Goal: Task Accomplishment & Management: Manage account settings

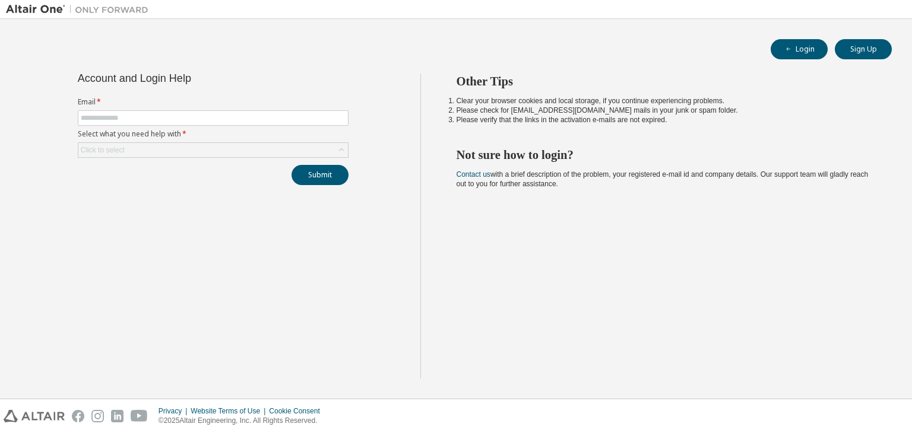
click at [242, 114] on input "text" at bounding box center [213, 117] width 265 height 9
type input "**********"
click at [218, 148] on div "Click to select" at bounding box center [212, 150] width 269 height 14
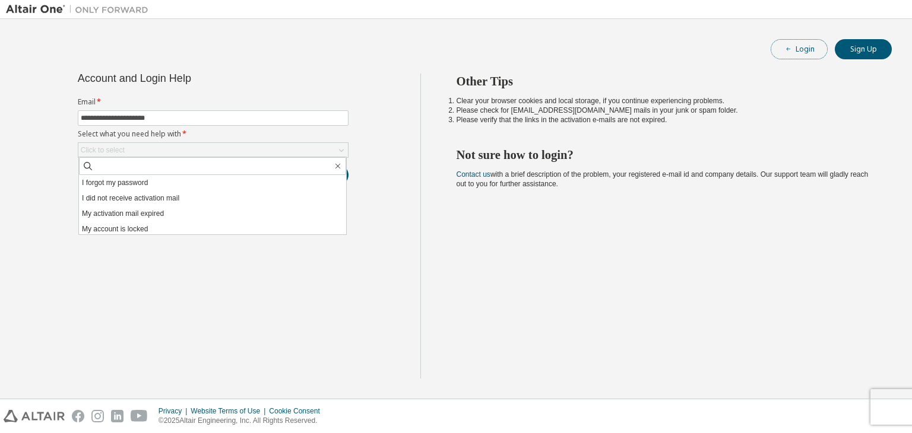
click at [786, 53] on span "button" at bounding box center [787, 49] width 9 height 9
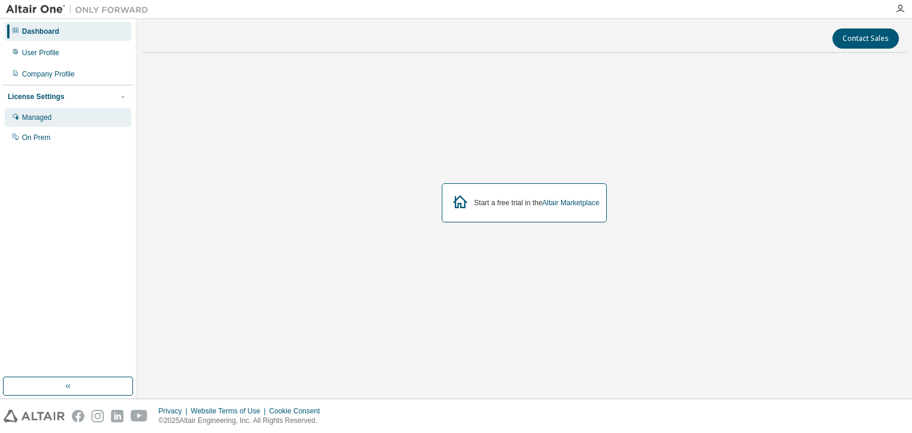
click at [61, 119] on div "Managed" at bounding box center [68, 117] width 126 height 19
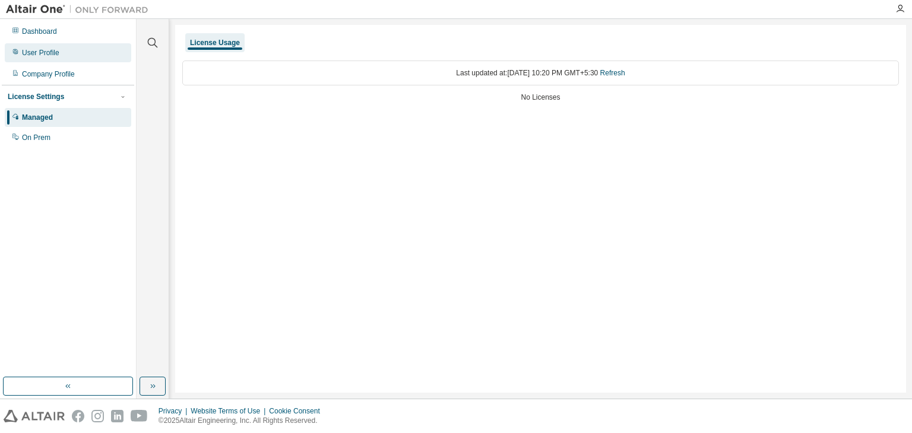
click at [72, 50] on div "User Profile" at bounding box center [68, 52] width 126 height 19
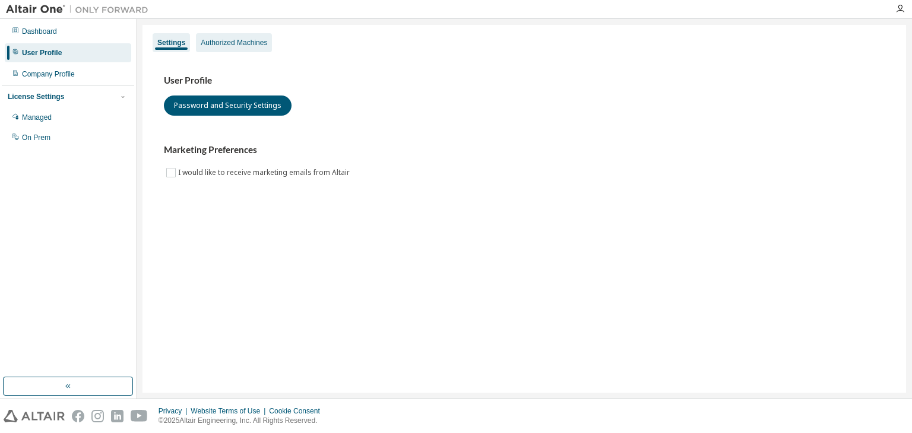
click at [201, 51] on div "Authorized Machines" at bounding box center [234, 42] width 76 height 19
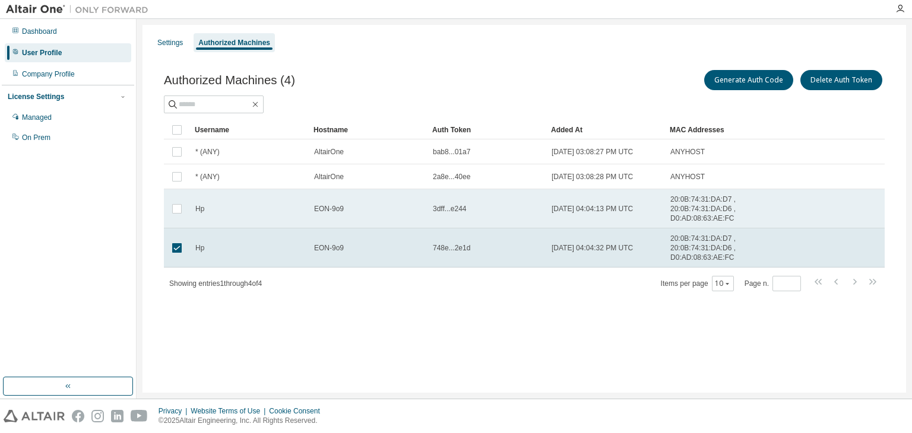
click at [188, 202] on td at bounding box center [177, 208] width 26 height 39
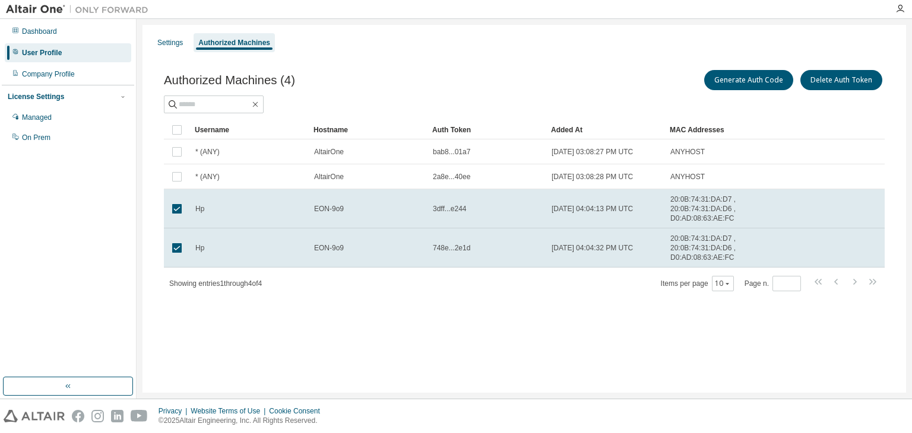
click at [216, 326] on div "Settings Authorized Machines Authorized Machines (4) Generate Auth Code Delete …" at bounding box center [523, 209] width 763 height 368
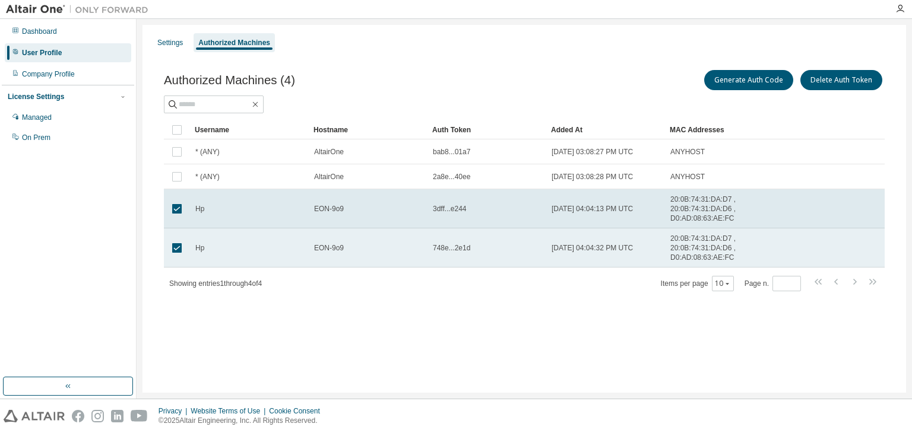
click at [177, 229] on td at bounding box center [177, 248] width 26 height 39
click at [185, 252] on td at bounding box center [177, 248] width 26 height 39
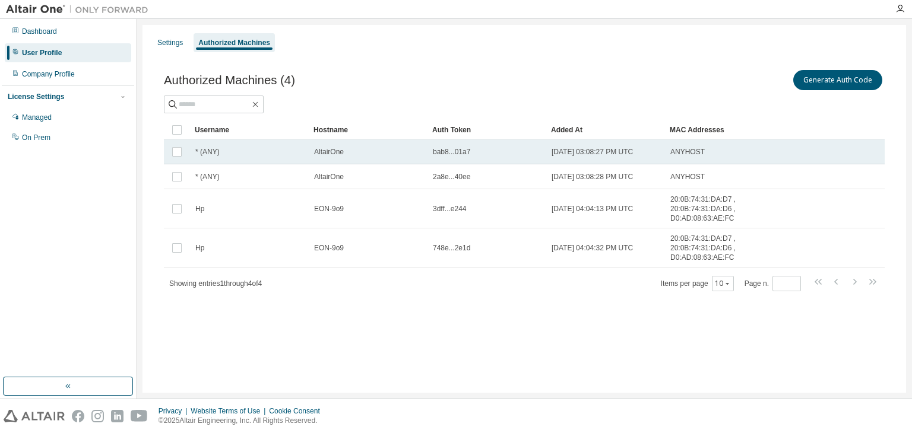
click at [302, 154] on div "* (ANY)" at bounding box center [249, 151] width 108 height 9
click at [346, 150] on div "AltairOne" at bounding box center [368, 151] width 108 height 9
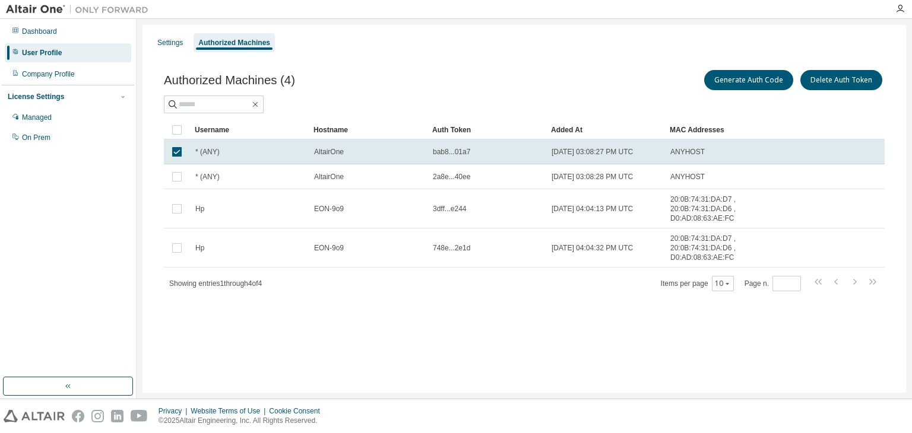
click at [346, 150] on div "AltairOne" at bounding box center [368, 151] width 108 height 9
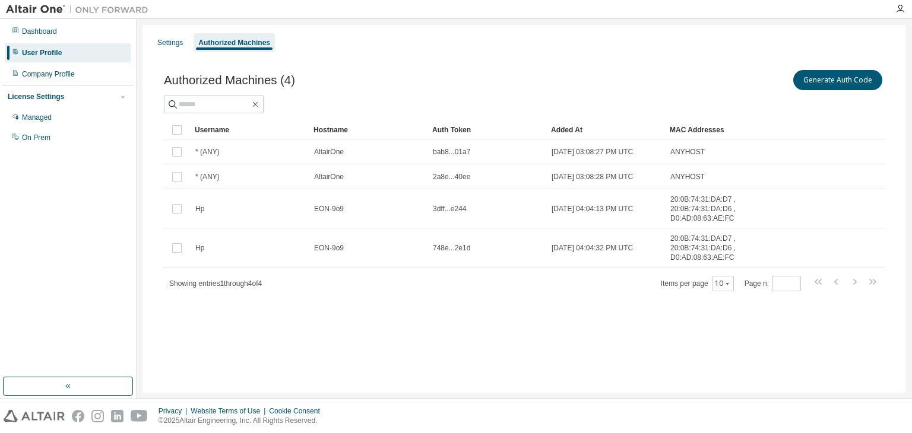
click at [346, 150] on div "AltairOne" at bounding box center [368, 151] width 108 height 9
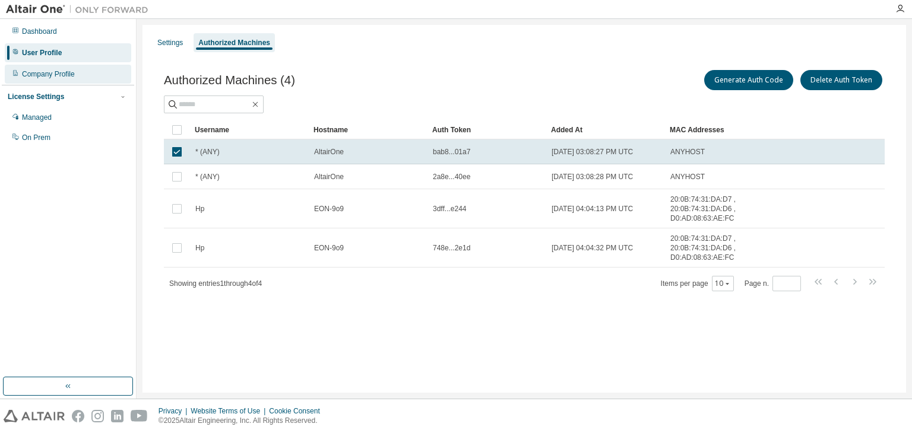
click at [86, 77] on div "Company Profile" at bounding box center [68, 74] width 126 height 19
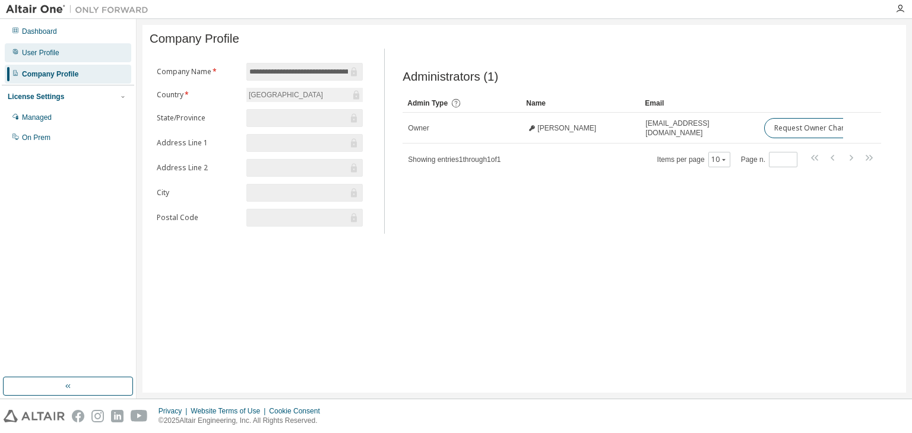
click at [62, 55] on div "User Profile" at bounding box center [68, 52] width 126 height 19
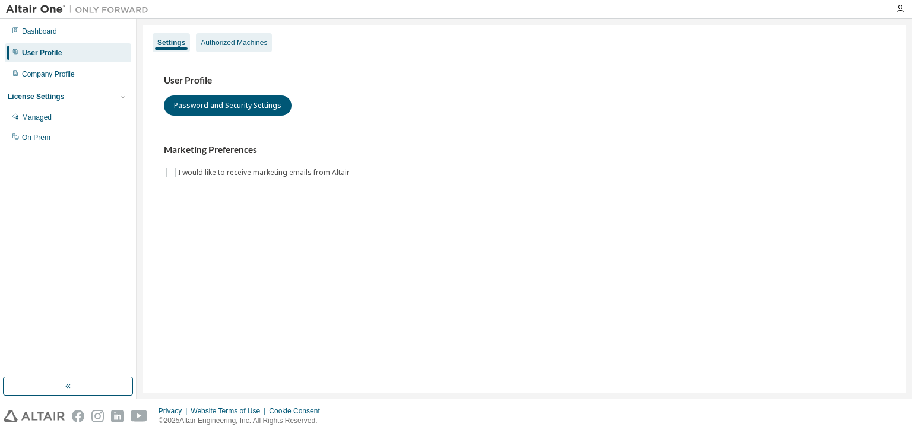
click at [220, 46] on div "Authorized Machines" at bounding box center [234, 42] width 66 height 9
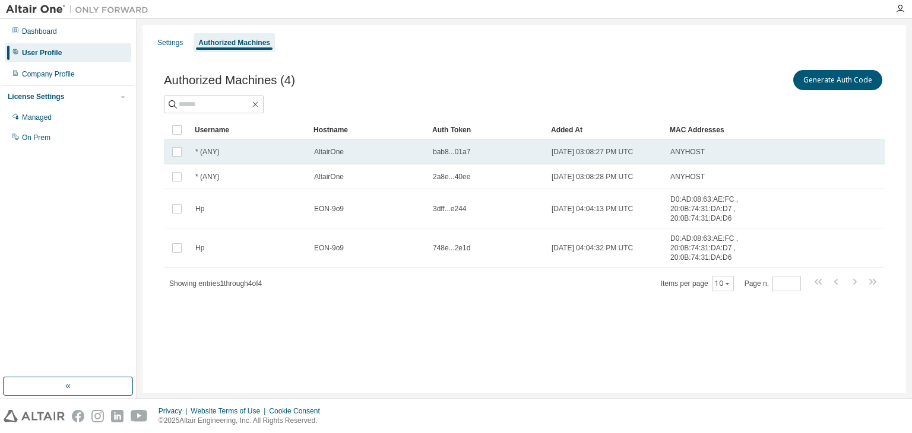
click at [397, 148] on div "AltairOne" at bounding box center [368, 151] width 108 height 9
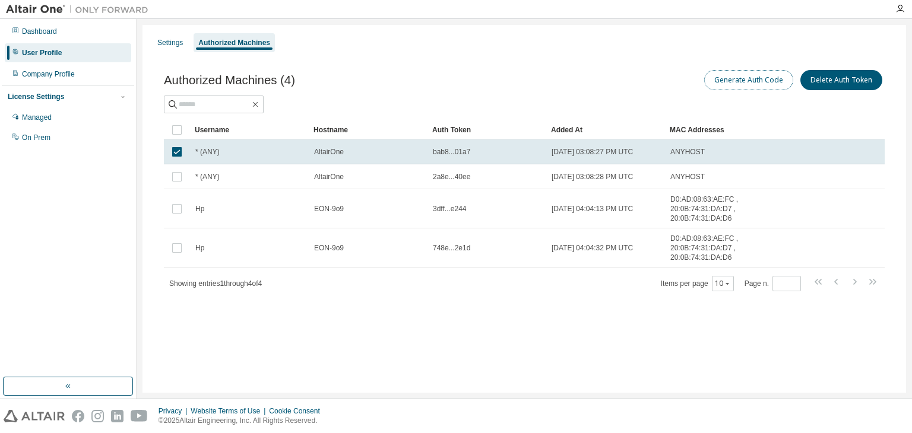
click at [712, 77] on button "Generate Auth Code" at bounding box center [748, 80] width 89 height 20
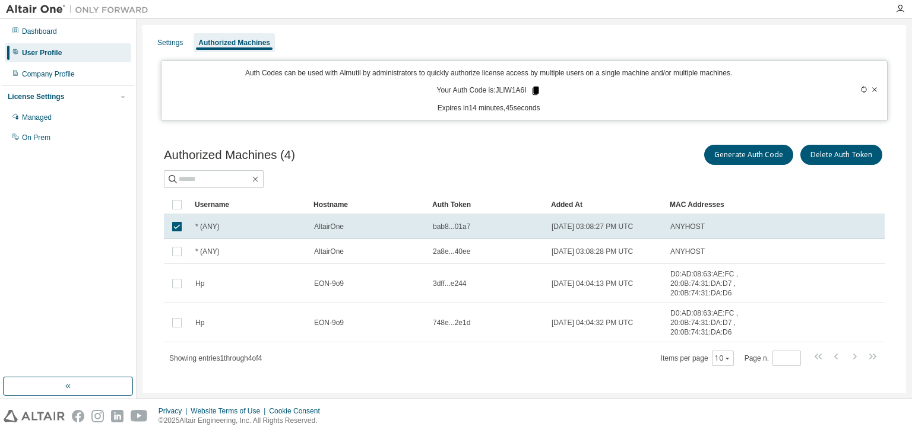
click at [530, 86] on icon at bounding box center [535, 90] width 11 height 11
